Goal: Check status: Check status

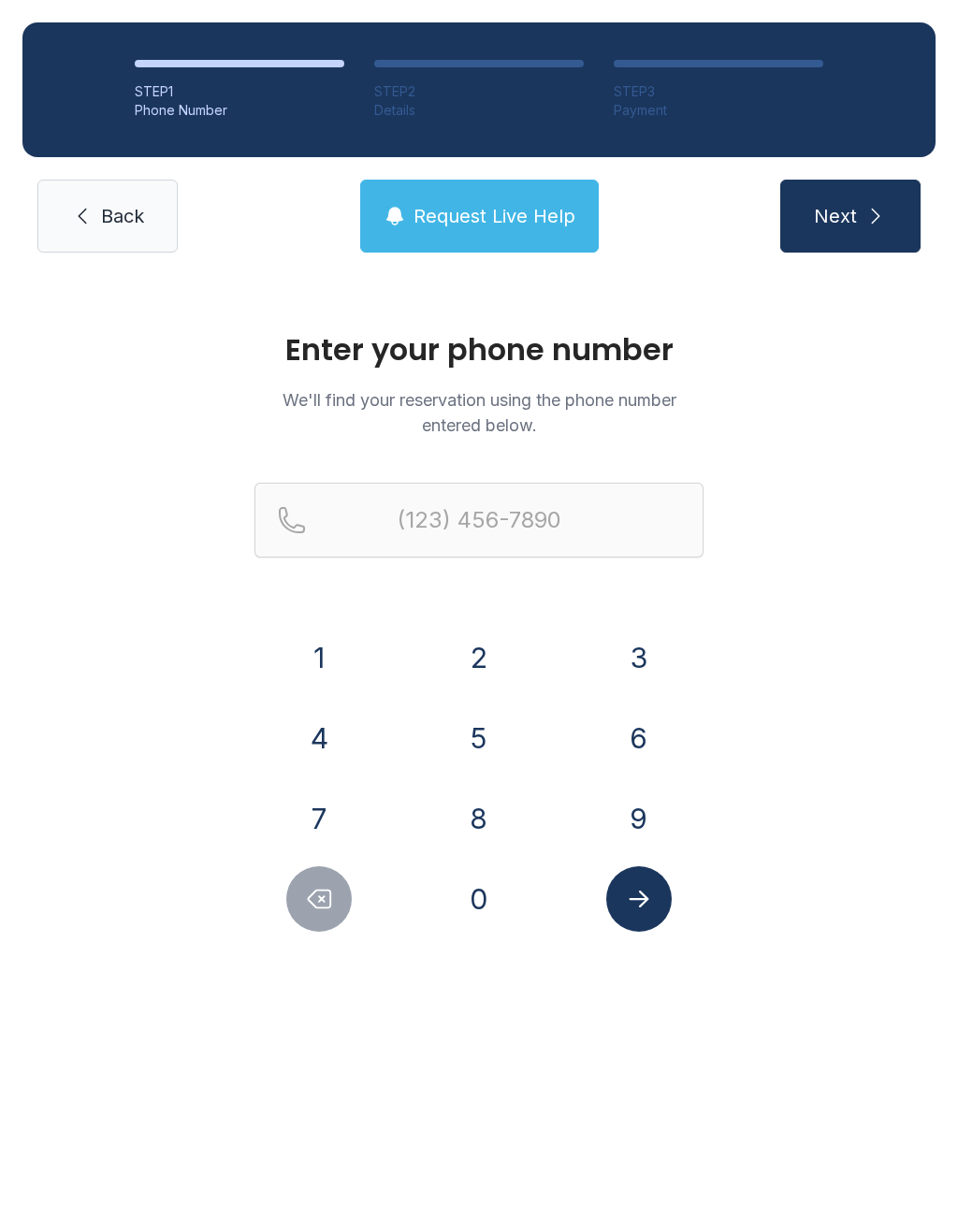
click at [489, 847] on button "8" at bounding box center [479, 818] width 66 height 66
click at [484, 743] on button "5" at bounding box center [479, 738] width 66 height 66
click at [486, 915] on button "0" at bounding box center [479, 899] width 66 height 66
click at [643, 664] on button "3" at bounding box center [638, 658] width 66 height 66
click at [318, 744] on button "4" at bounding box center [319, 738] width 66 height 66
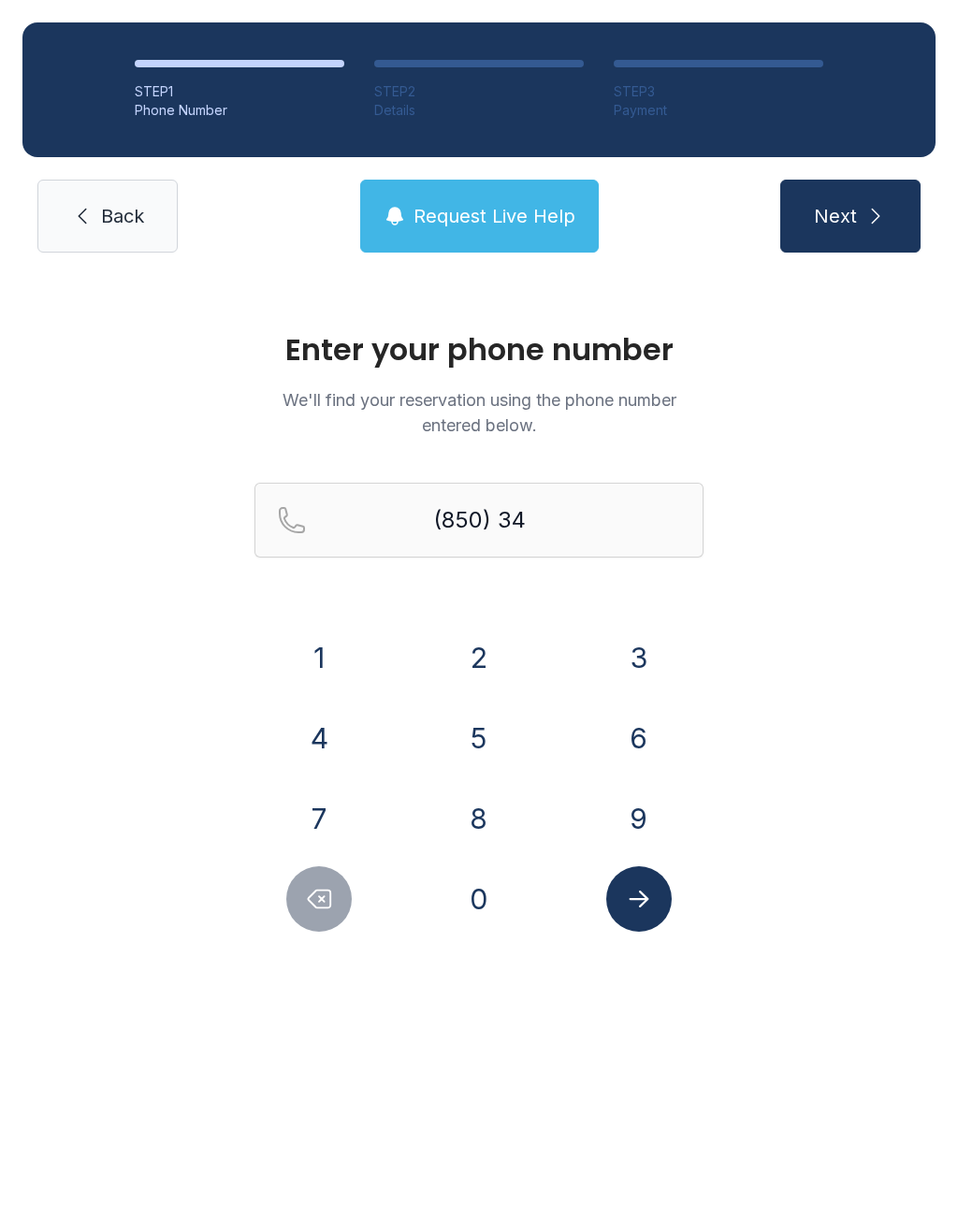
click at [325, 635] on button "1" at bounding box center [319, 658] width 66 height 66
click at [500, 737] on button "5" at bounding box center [479, 738] width 66 height 66
click at [485, 811] on button "8" at bounding box center [479, 818] width 66 height 66
click at [488, 807] on button "8" at bounding box center [479, 818] width 66 height 66
click at [337, 804] on button "7" at bounding box center [319, 818] width 66 height 66
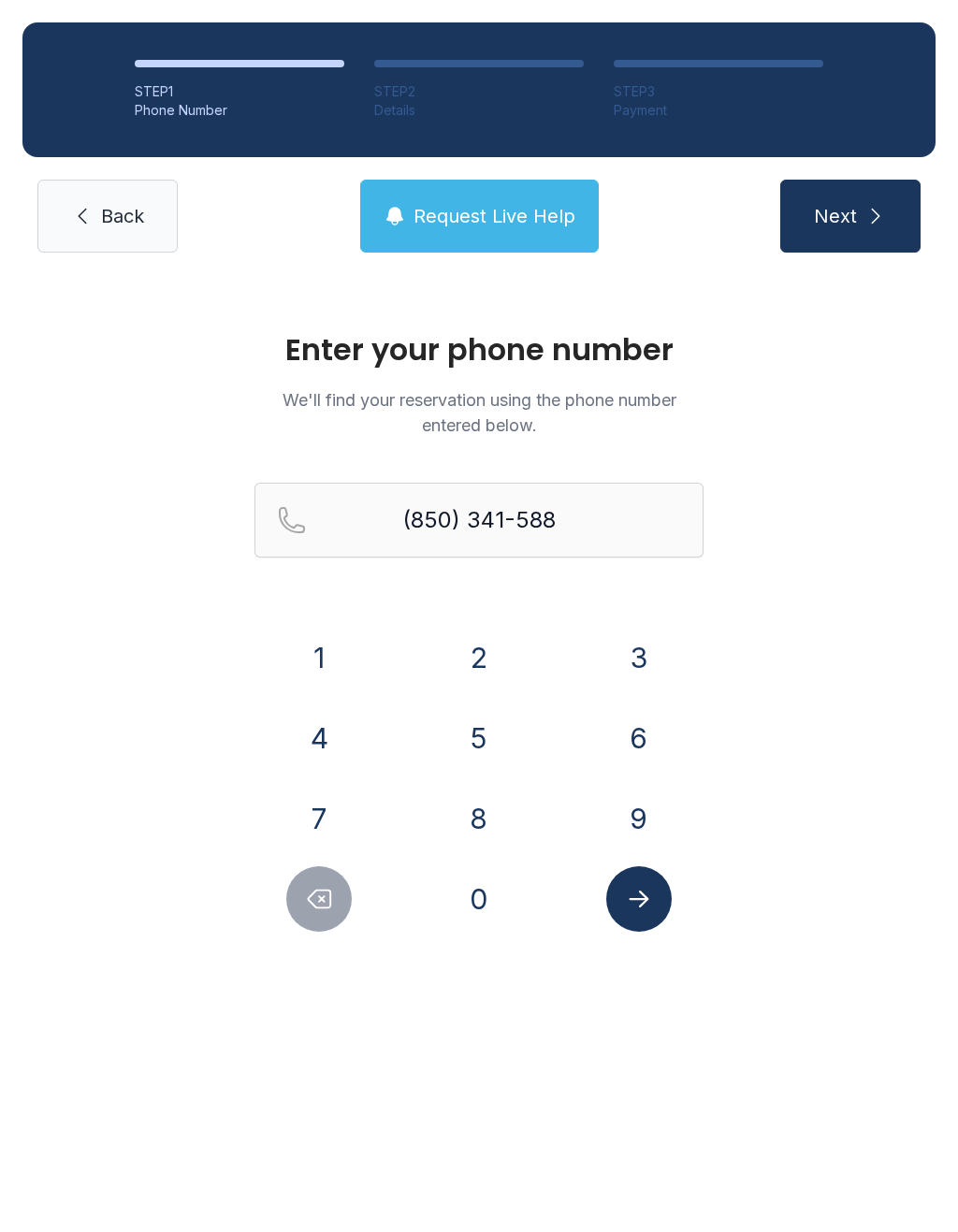
type input "[PHONE_NUMBER]"
click at [886, 195] on button "Next" at bounding box center [850, 216] width 140 height 73
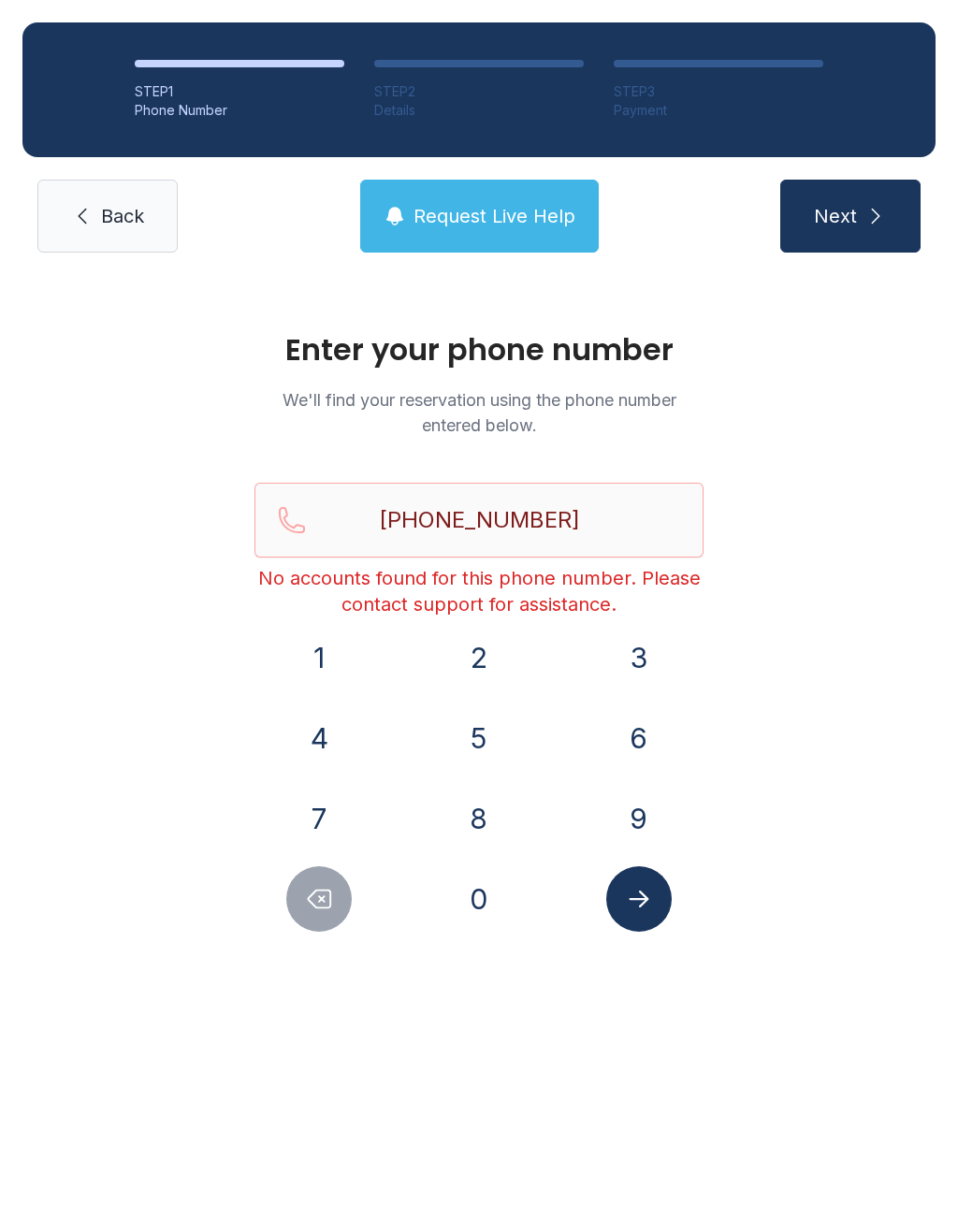
click at [858, 203] on button "Next" at bounding box center [850, 216] width 140 height 73
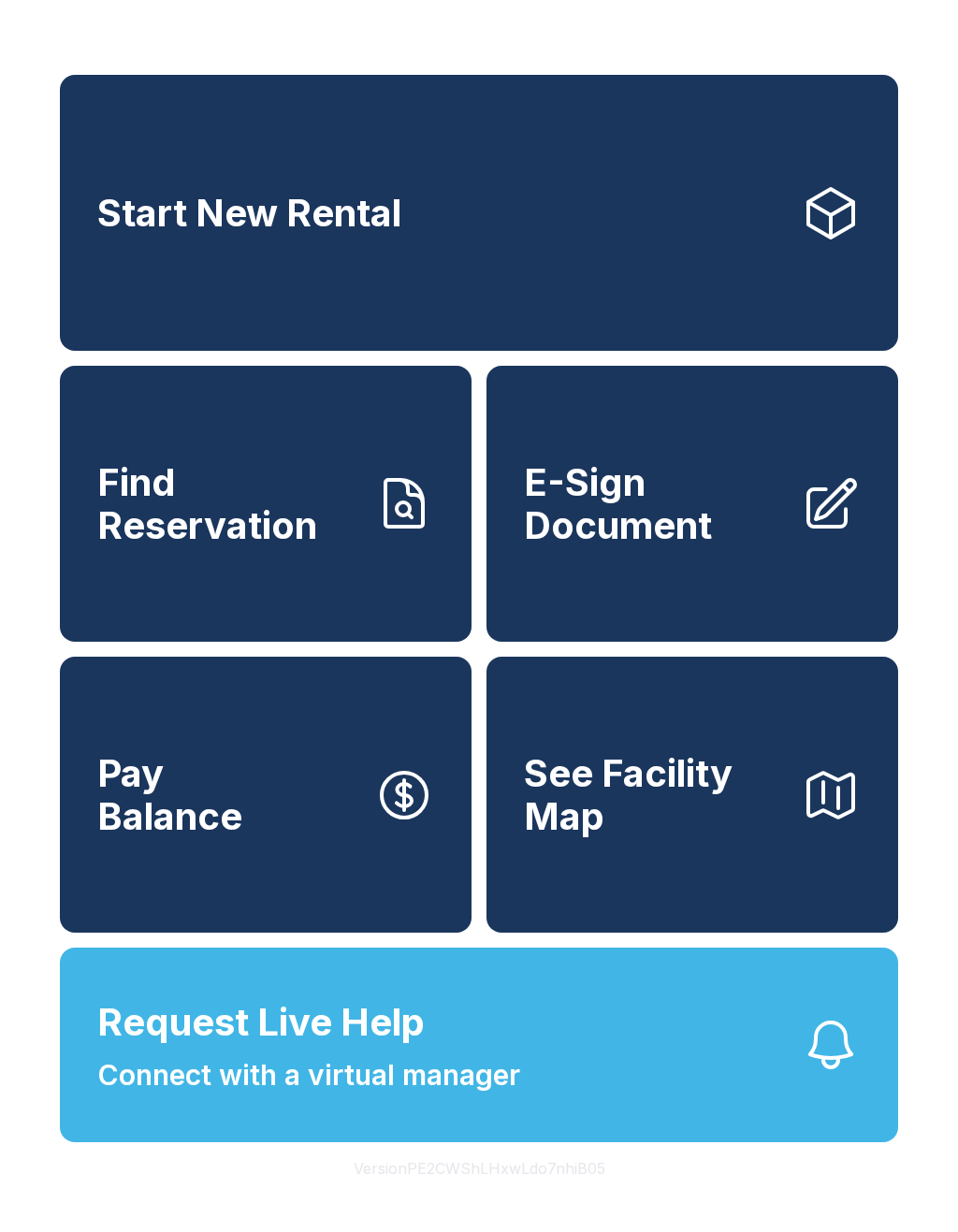
click at [721, 799] on span "See Facility Map" at bounding box center [654, 794] width 262 height 85
